Goal: Use online tool/utility: Use online tool/utility

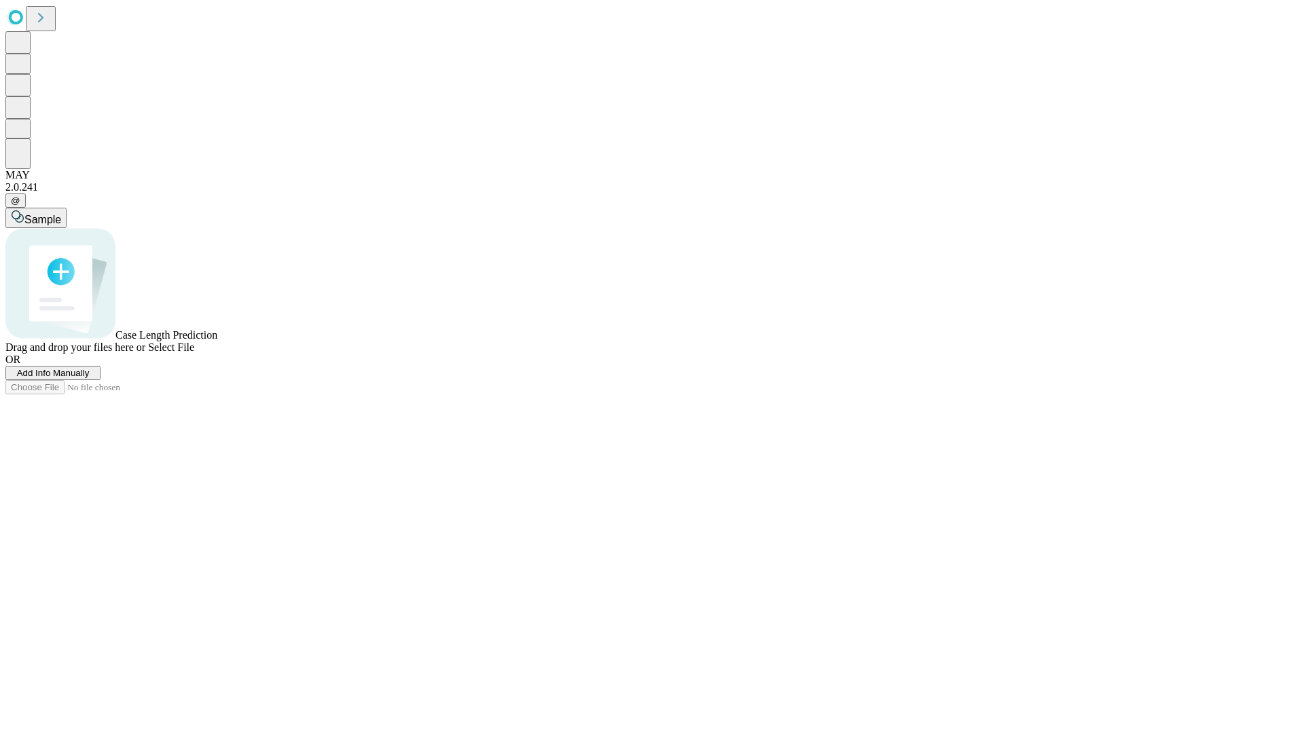
click at [194, 353] on span "Select File" at bounding box center [171, 348] width 46 height 12
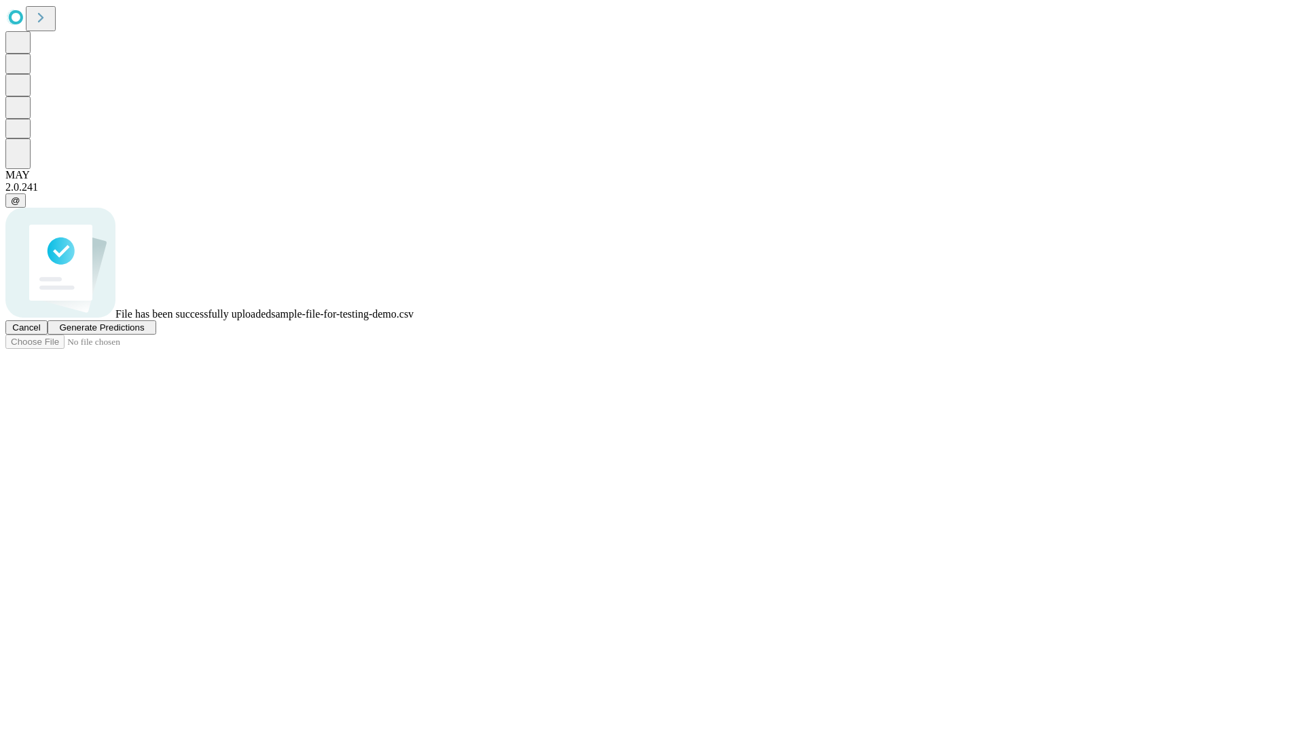
click at [144, 333] on span "Generate Predictions" at bounding box center [101, 328] width 85 height 10
